Goal: Complete application form

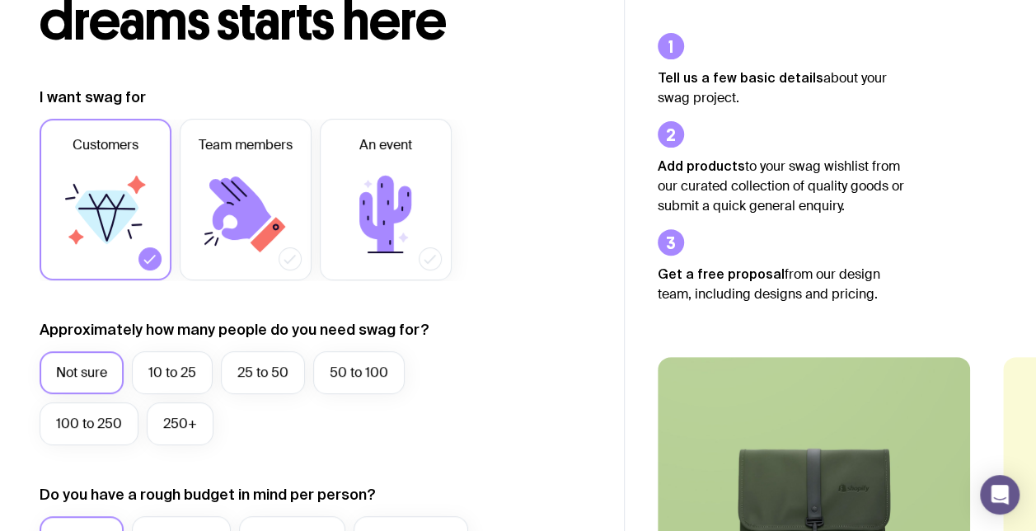
click at [155, 264] on icon at bounding box center [105, 214] width 99 height 99
click at [0, 0] on input "Customers" at bounding box center [0, 0] width 0 height 0
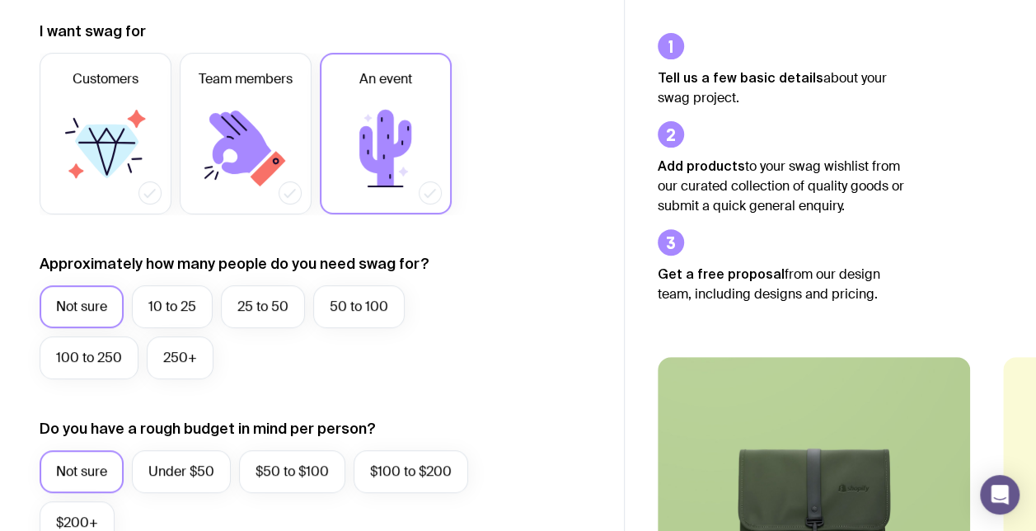
scroll to position [264, 0]
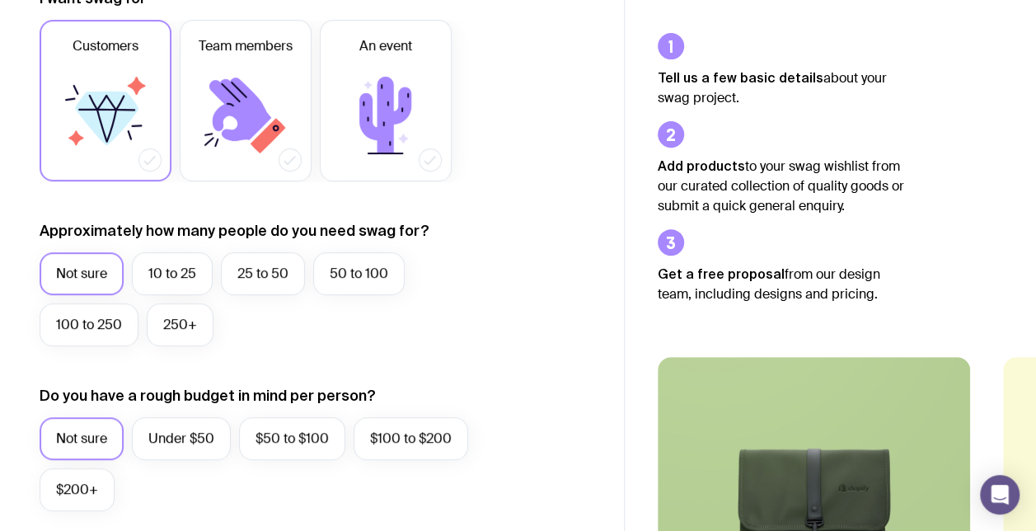
click at [75, 181] on label "Customers" at bounding box center [106, 101] width 132 height 162
click at [0, 0] on input "Customers" at bounding box center [0, 0] width 0 height 0
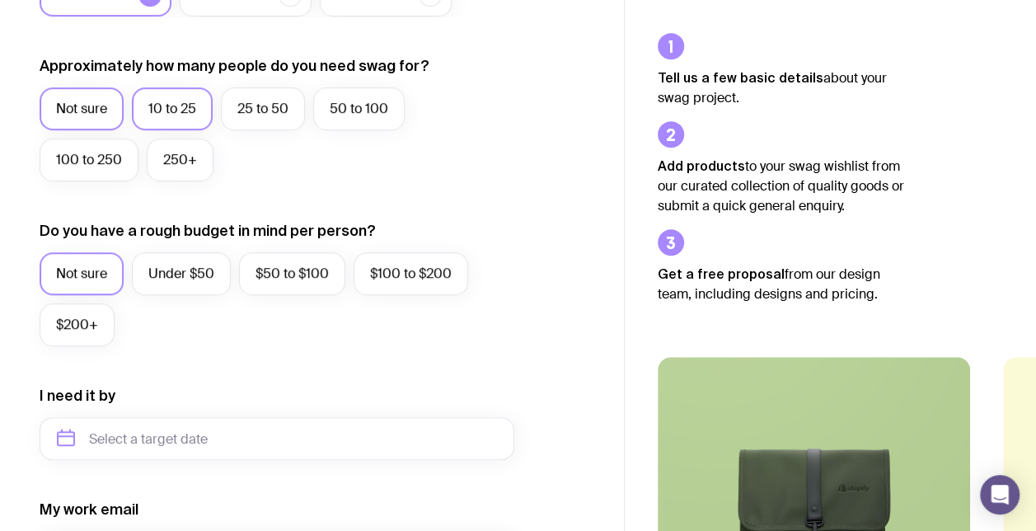
scroll to position [462, 0]
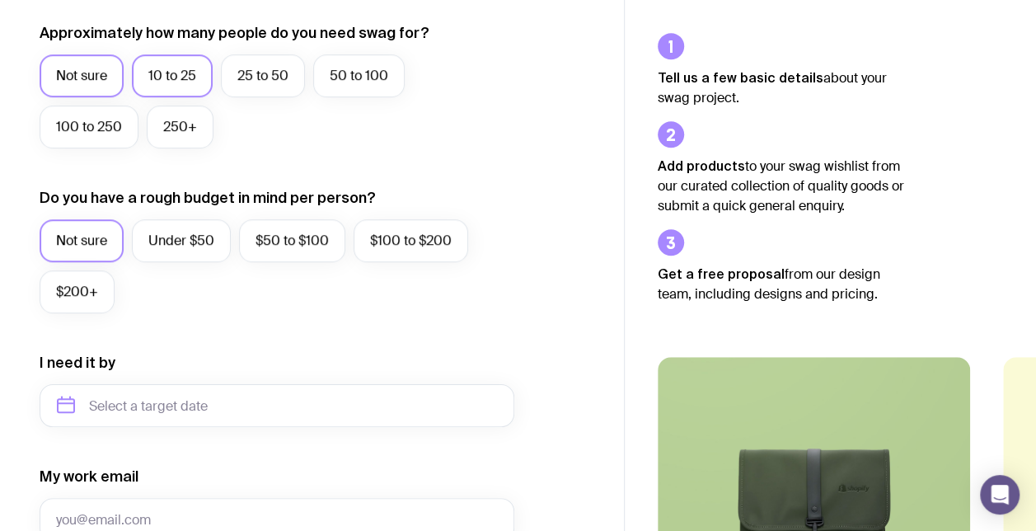
click at [213, 97] on label "10 to 25" at bounding box center [172, 75] width 81 height 43
click at [0, 0] on input "10 to 25" at bounding box center [0, 0] width 0 height 0
click at [231, 262] on label "Under $50" at bounding box center [181, 240] width 99 height 43
click at [0, 0] on input "Under $50" at bounding box center [0, 0] width 0 height 0
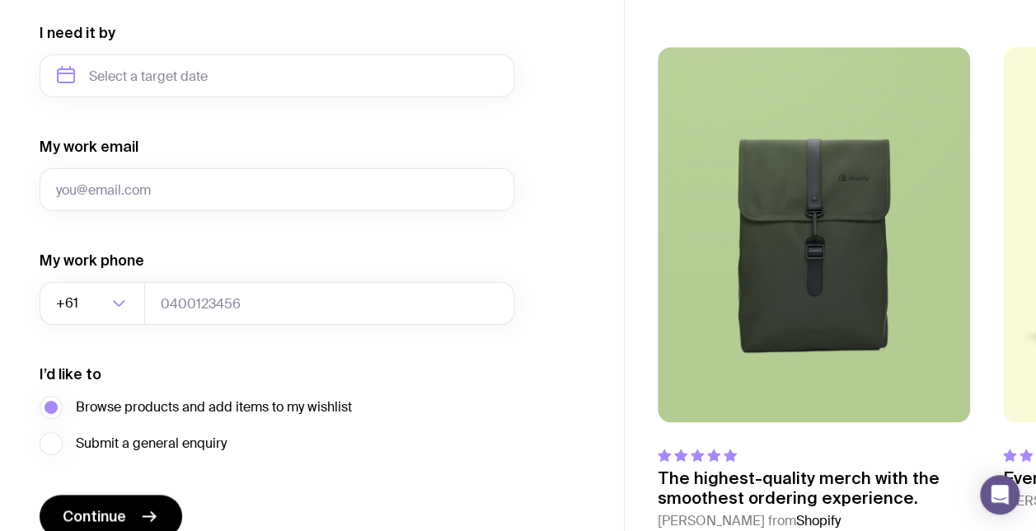
scroll to position [824, 0]
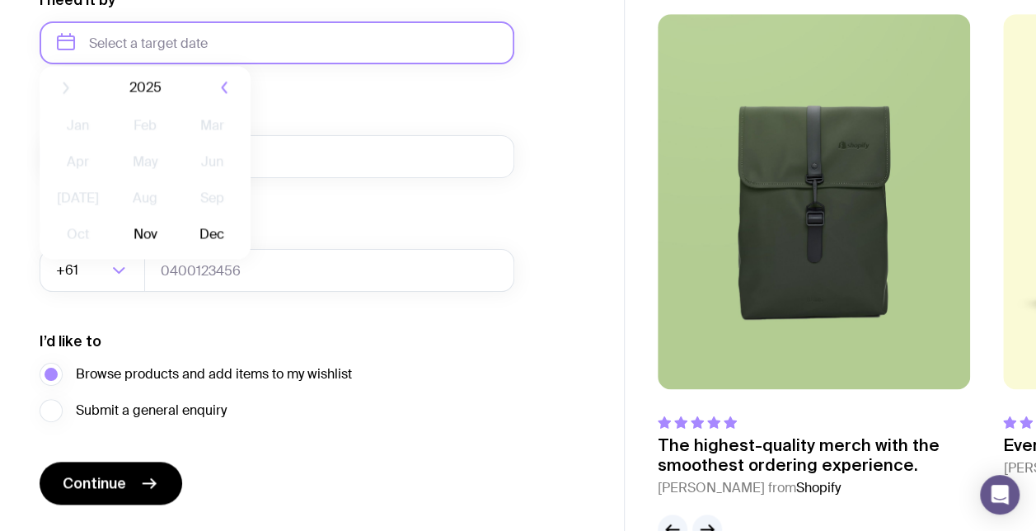
click at [274, 64] on input "text" at bounding box center [277, 42] width 475 height 43
click at [434, 64] on input "text" at bounding box center [277, 42] width 475 height 43
